Goal: Information Seeking & Learning: Find specific fact

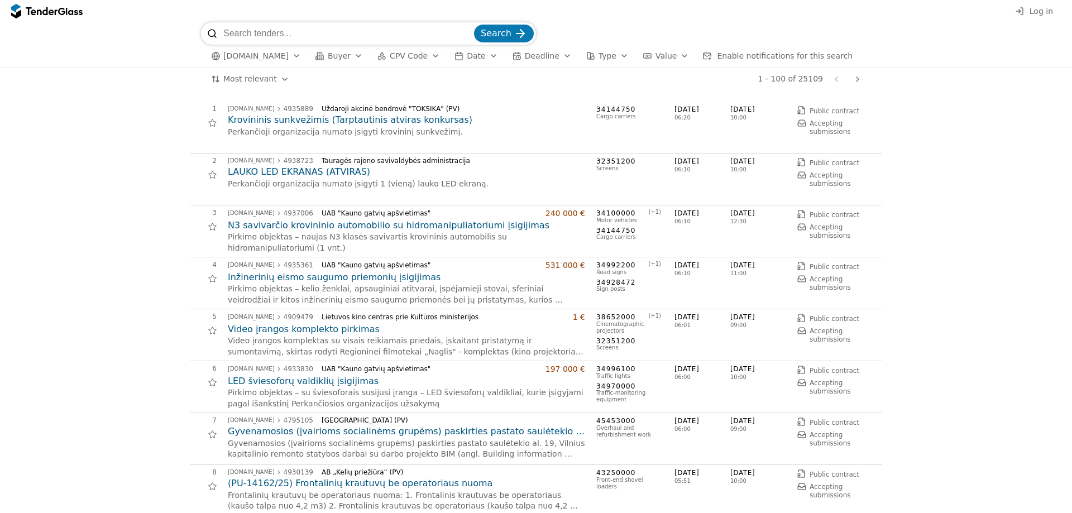
click at [275, 34] on input "search" at bounding box center [347, 33] width 248 height 22
type input "kauno vandenys"
click at [474, 25] on button "Search" at bounding box center [504, 34] width 60 height 18
click at [599, 54] on span "Type" at bounding box center [608, 55] width 18 height 9
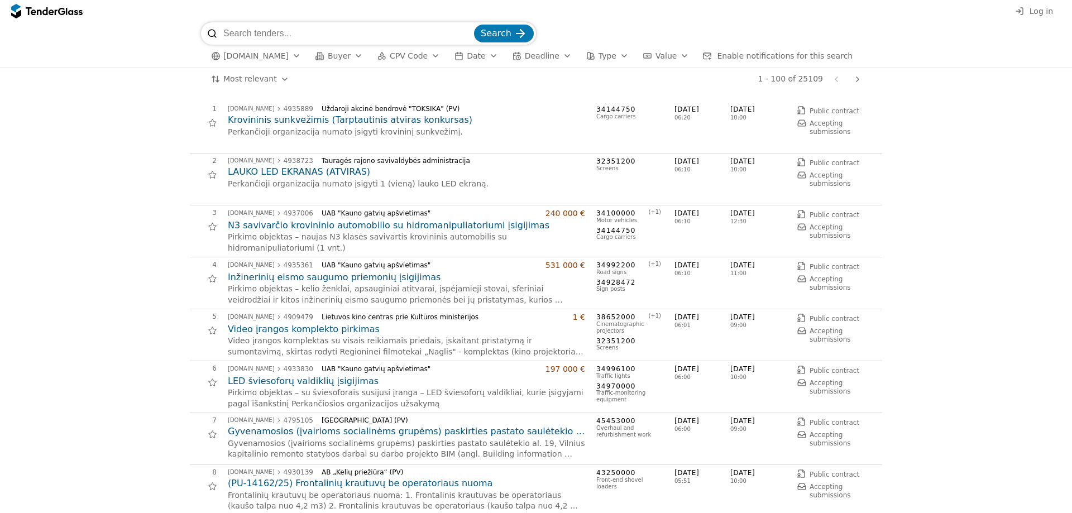
click at [599, 53] on span "Type" at bounding box center [608, 55] width 18 height 9
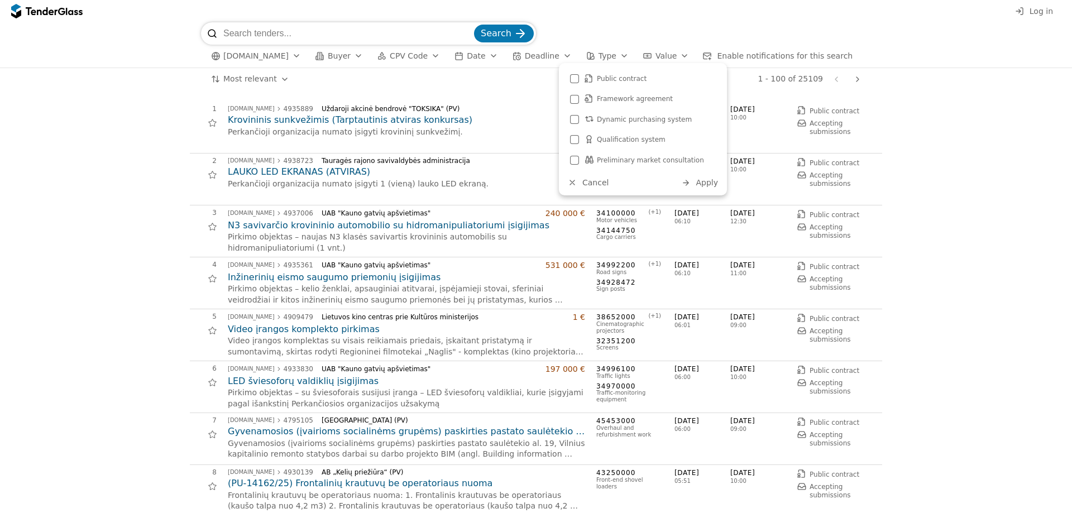
click at [599, 53] on span "Type" at bounding box center [608, 55] width 18 height 9
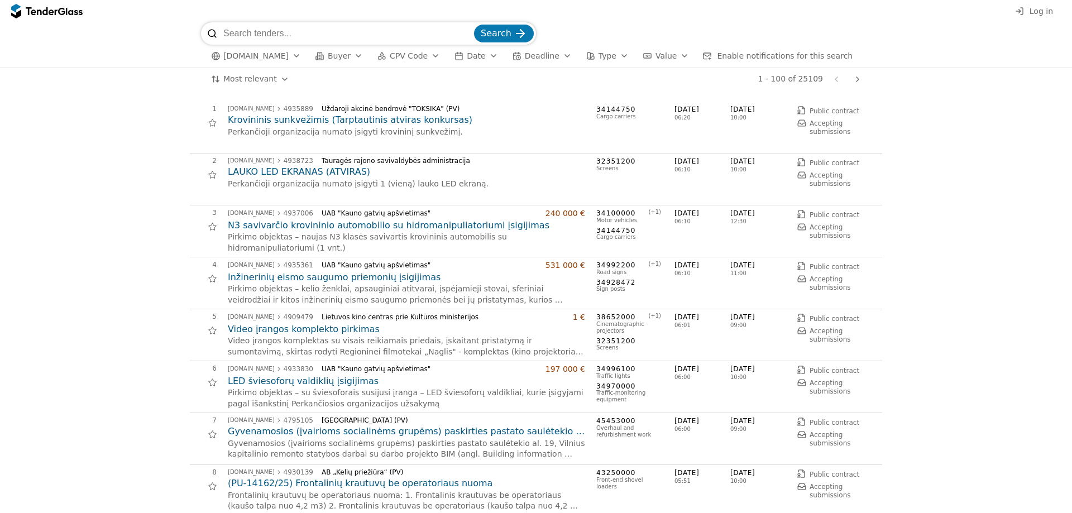
click at [656, 59] on span "Value" at bounding box center [666, 55] width 21 height 9
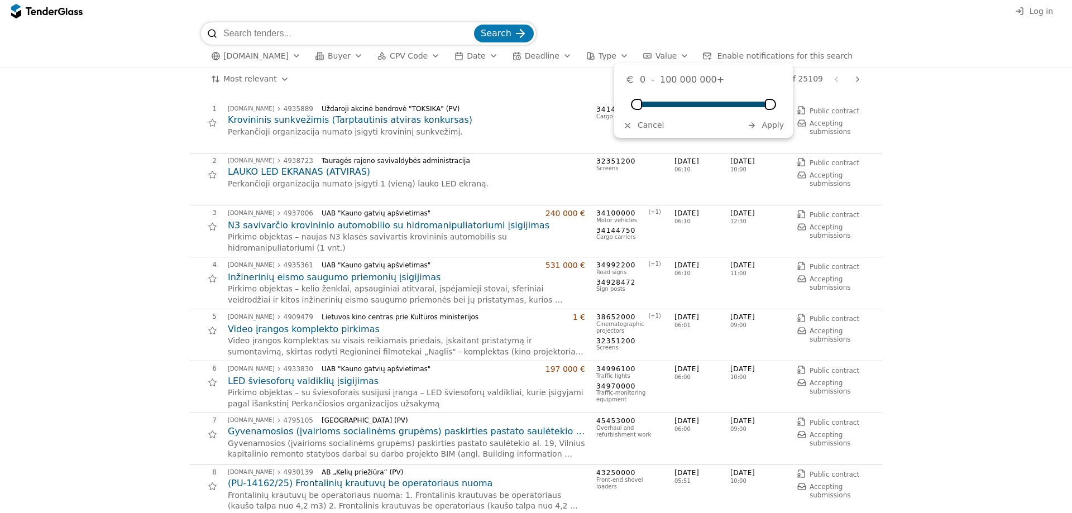
click at [656, 59] on span "Value" at bounding box center [666, 55] width 21 height 9
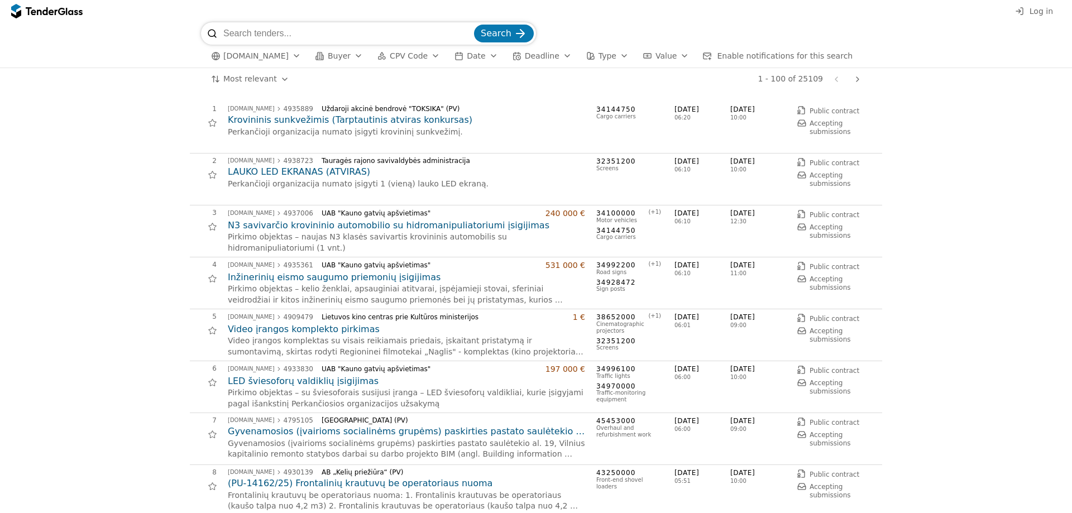
click at [718, 52] on span "Enable notifications for this search" at bounding box center [785, 55] width 136 height 9
click at [525, 55] on span "Deadline" at bounding box center [542, 55] width 35 height 9
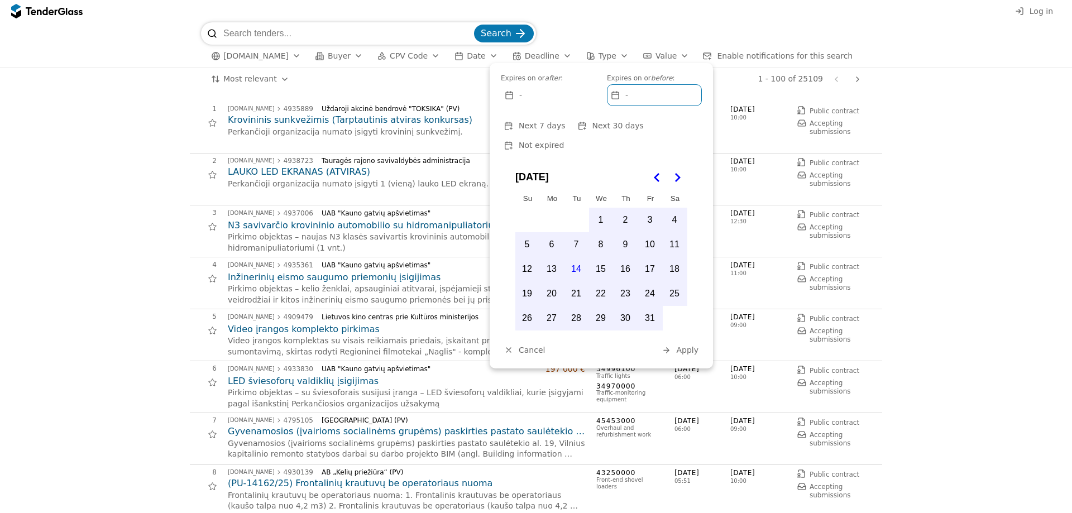
click at [525, 55] on span "Deadline" at bounding box center [542, 55] width 35 height 9
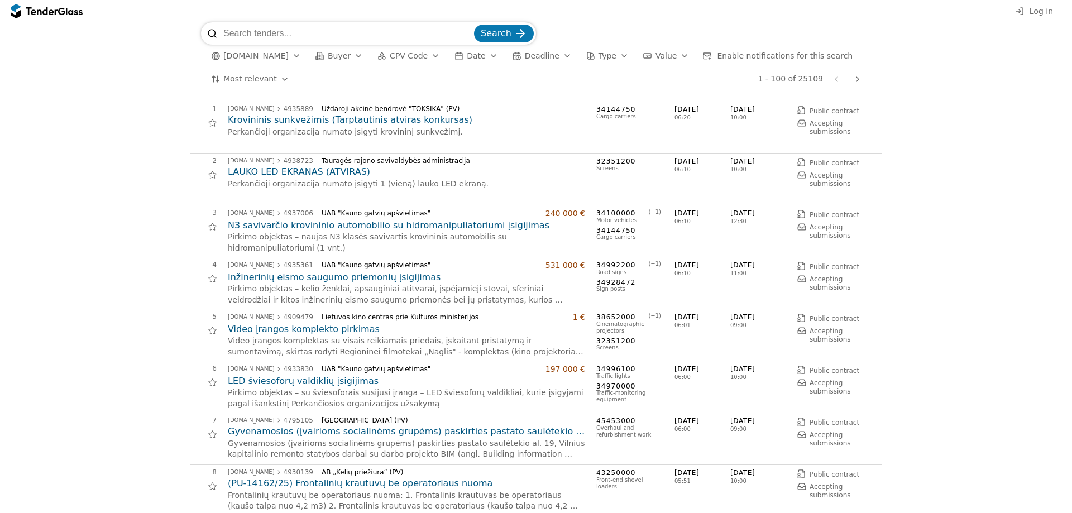
click at [478, 55] on div "button" at bounding box center [493, 55] width 31 height 29
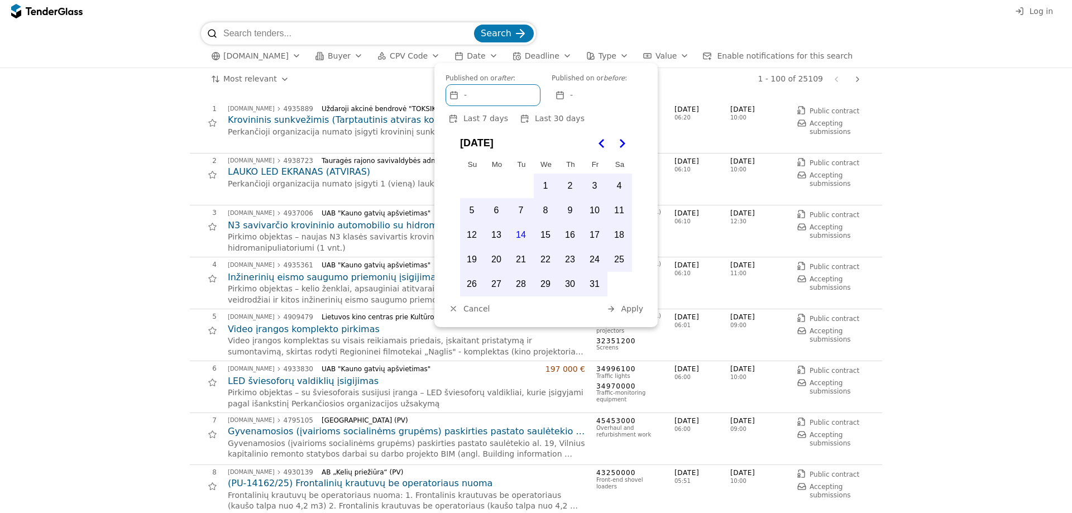
click at [478, 55] on div "button" at bounding box center [493, 55] width 31 height 29
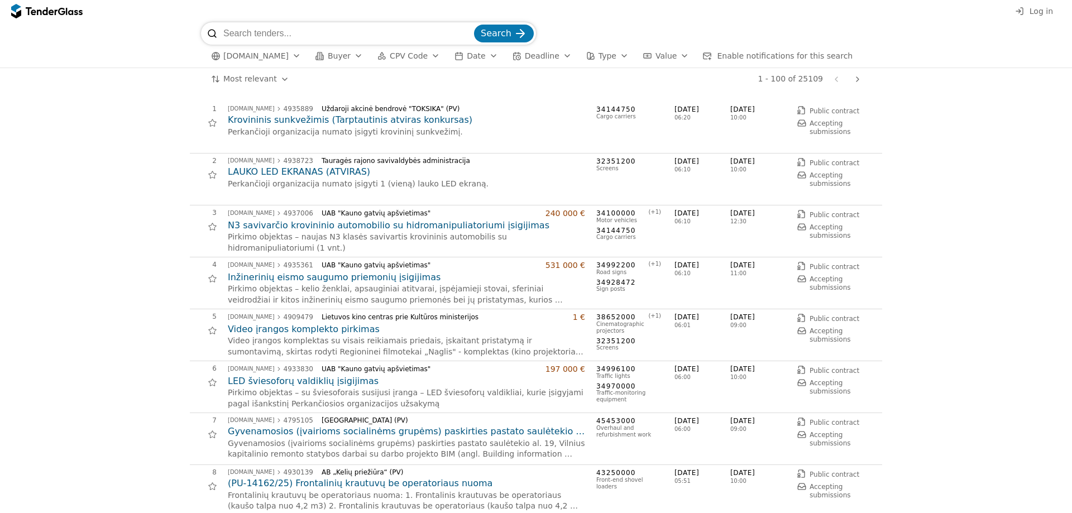
click at [401, 55] on span "CPV Code" at bounding box center [409, 55] width 38 height 9
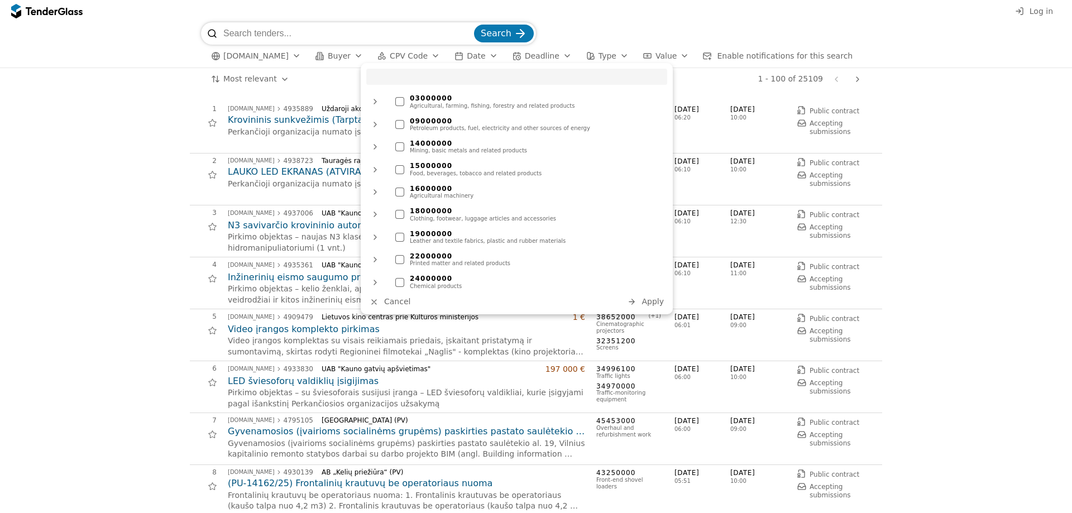
click at [401, 55] on span "CPV Code" at bounding box center [409, 55] width 38 height 9
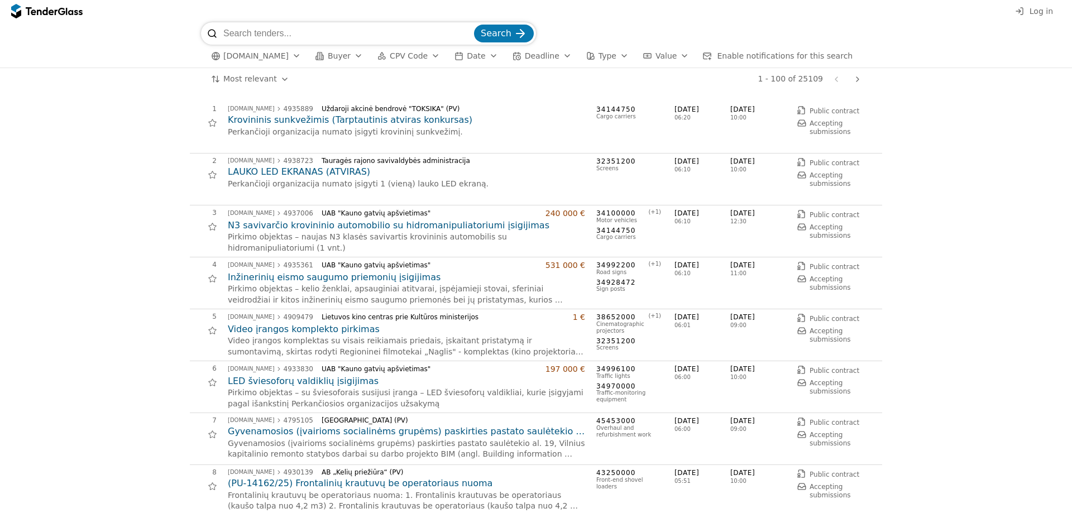
click at [332, 54] on span "Buyer" at bounding box center [339, 55] width 23 height 9
click at [254, 52] on span "[DOMAIN_NAME]" at bounding box center [255, 55] width 65 height 9
